Goal: Information Seeking & Learning: Learn about a topic

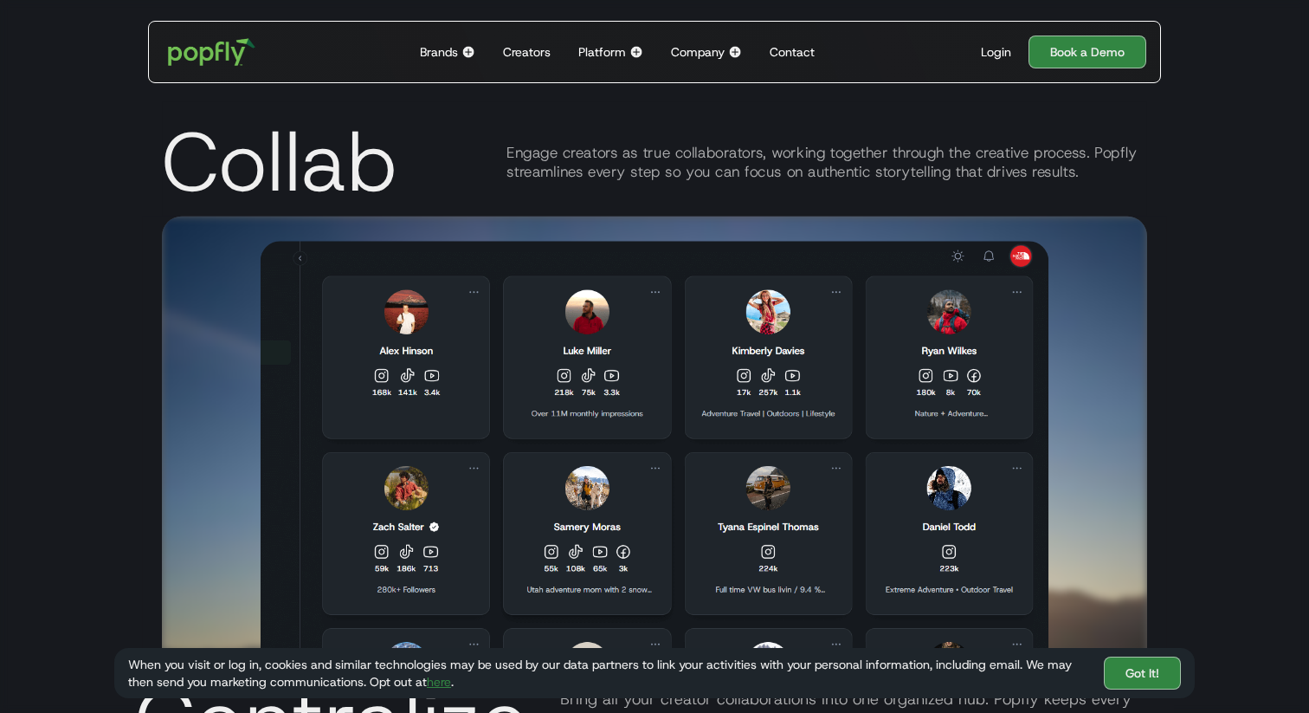
scroll to position [2914, 0]
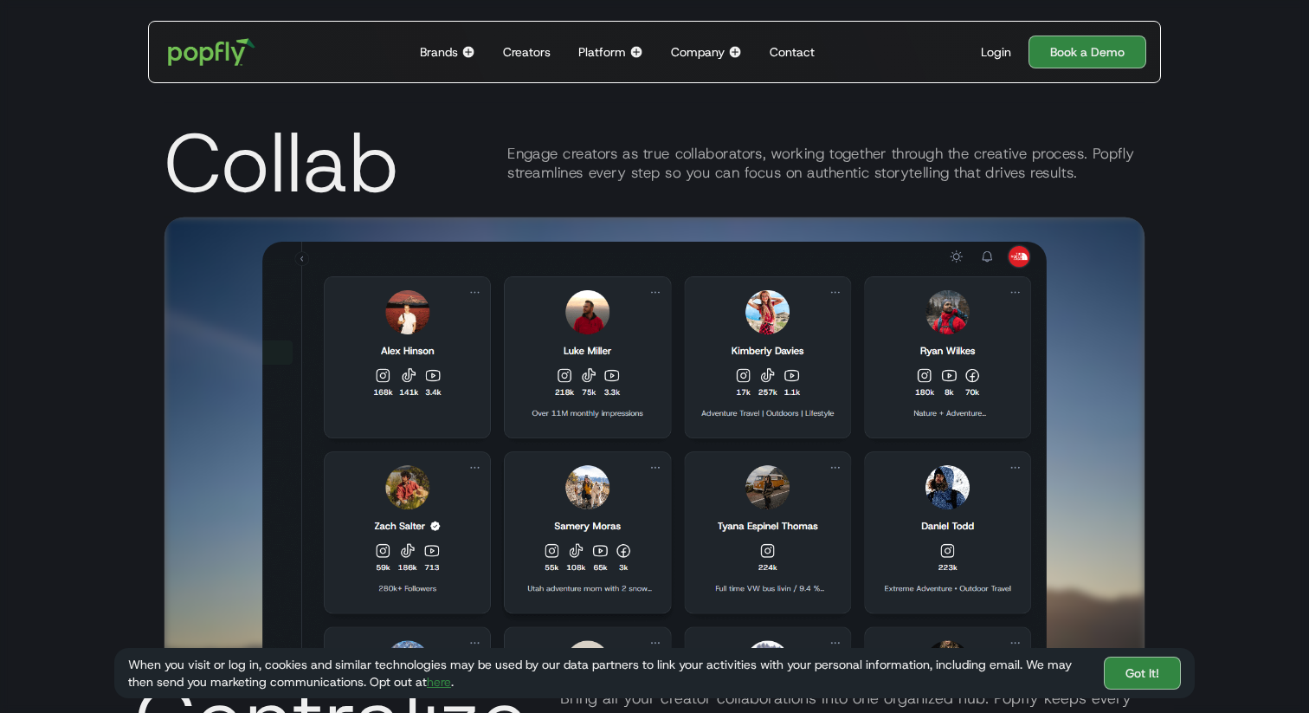
click at [641, 51] on img at bounding box center [636, 52] width 14 height 14
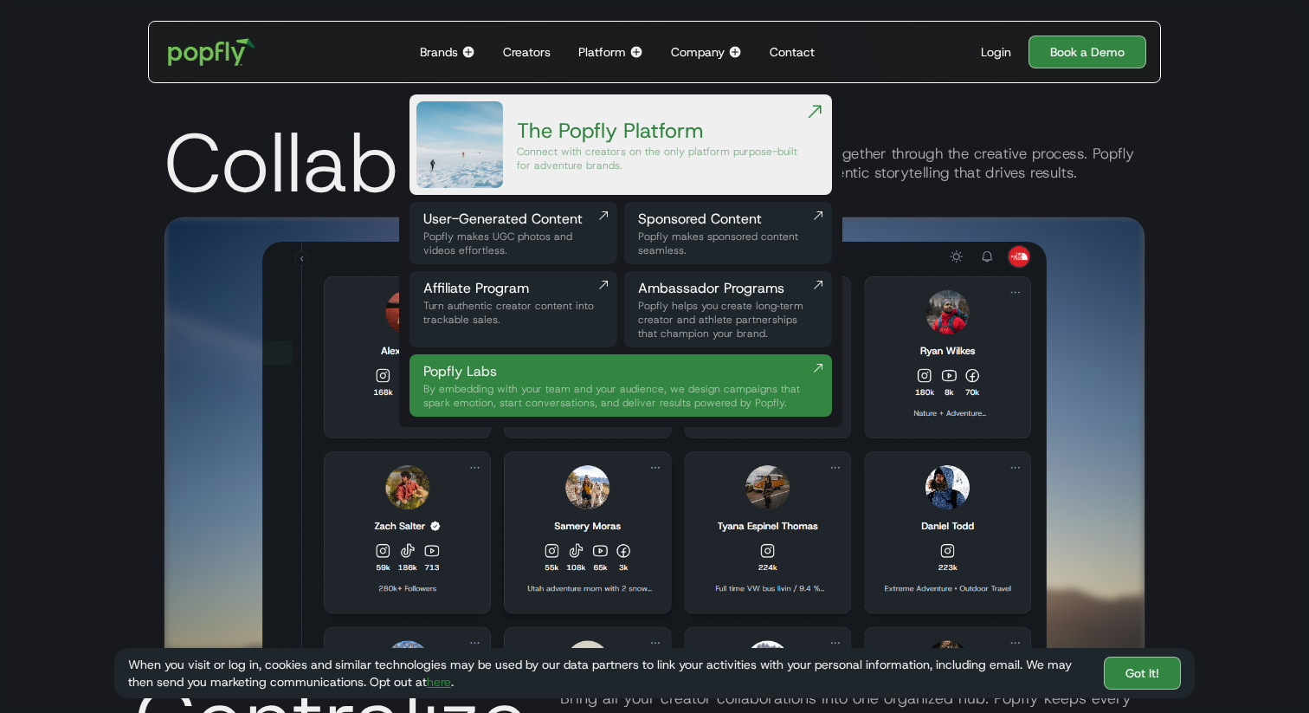
click at [636, 51] on img at bounding box center [636, 52] width 14 height 14
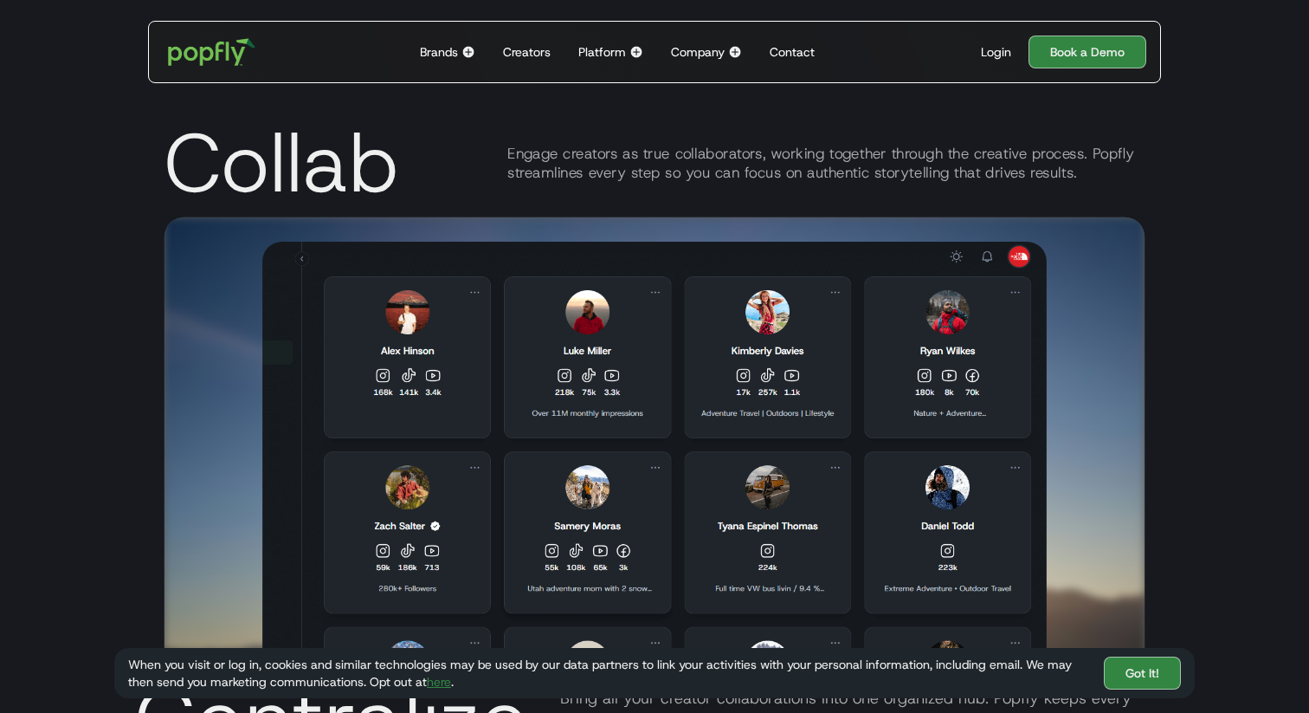
click at [636, 51] on img at bounding box center [636, 52] width 14 height 14
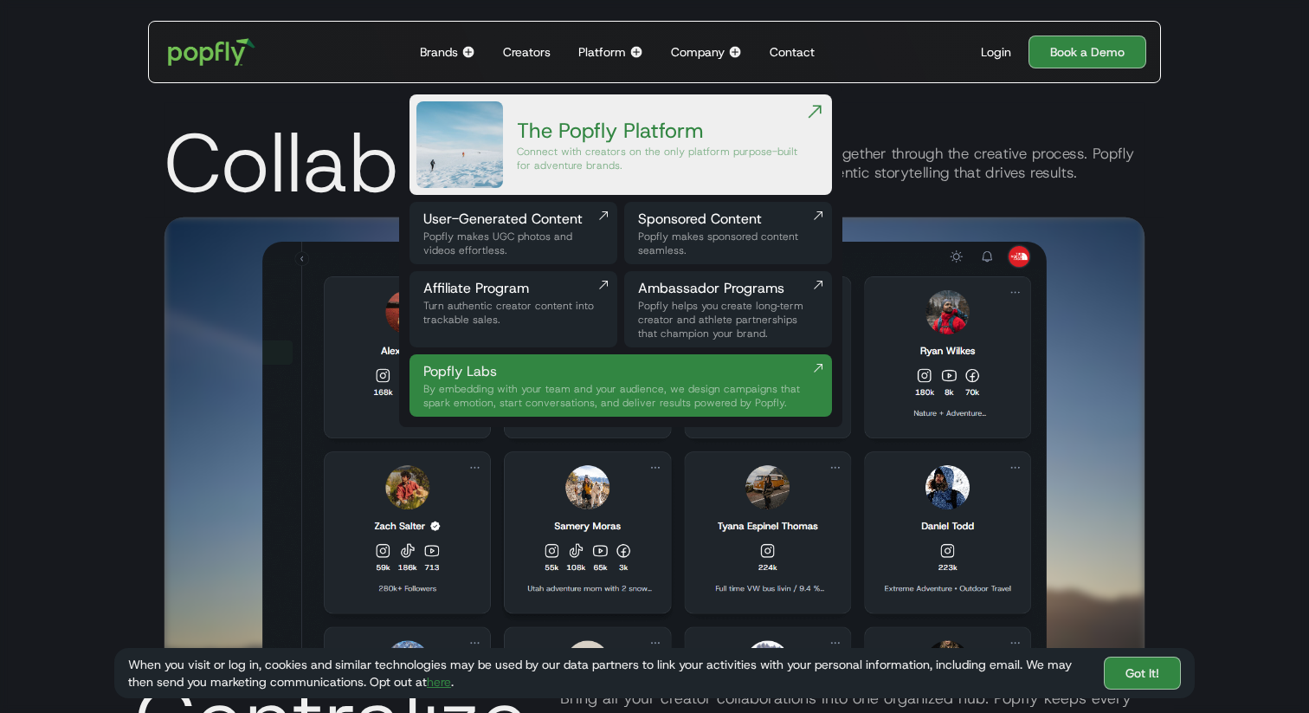
click at [492, 299] on div "Turn authentic creator content into trackable sales." at bounding box center [513, 313] width 180 height 28
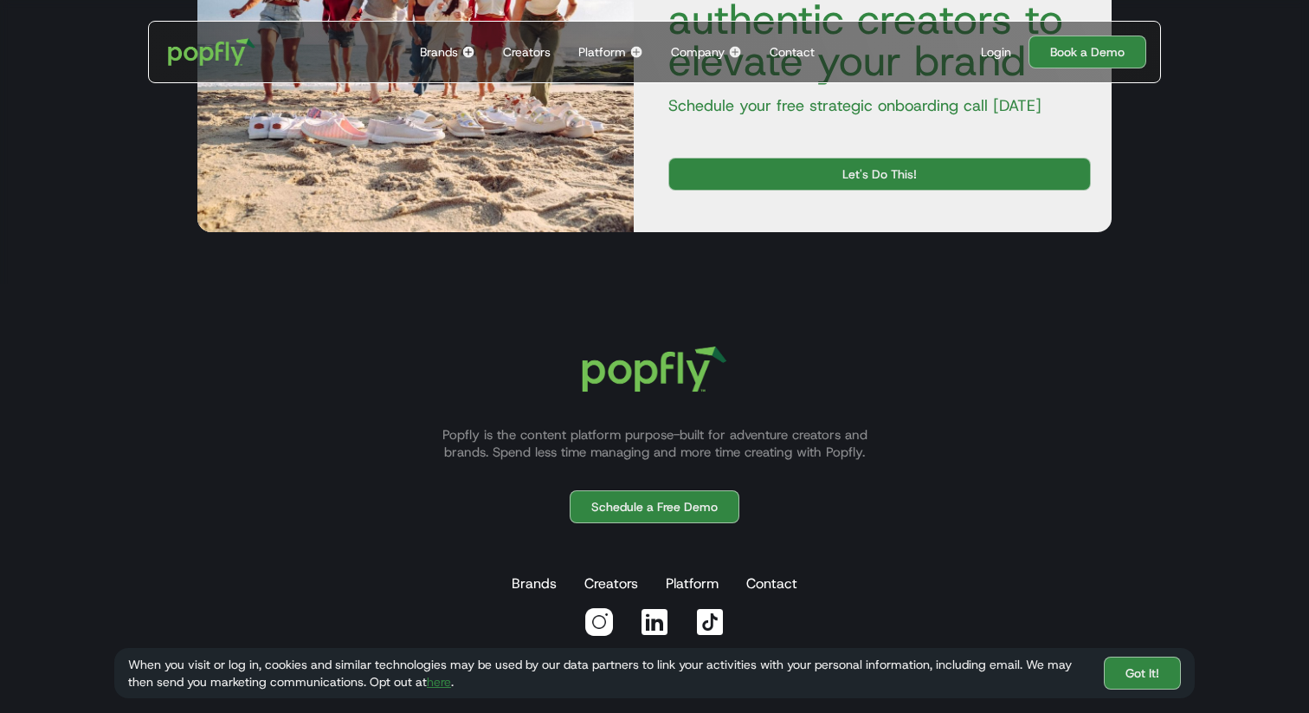
scroll to position [3136, 0]
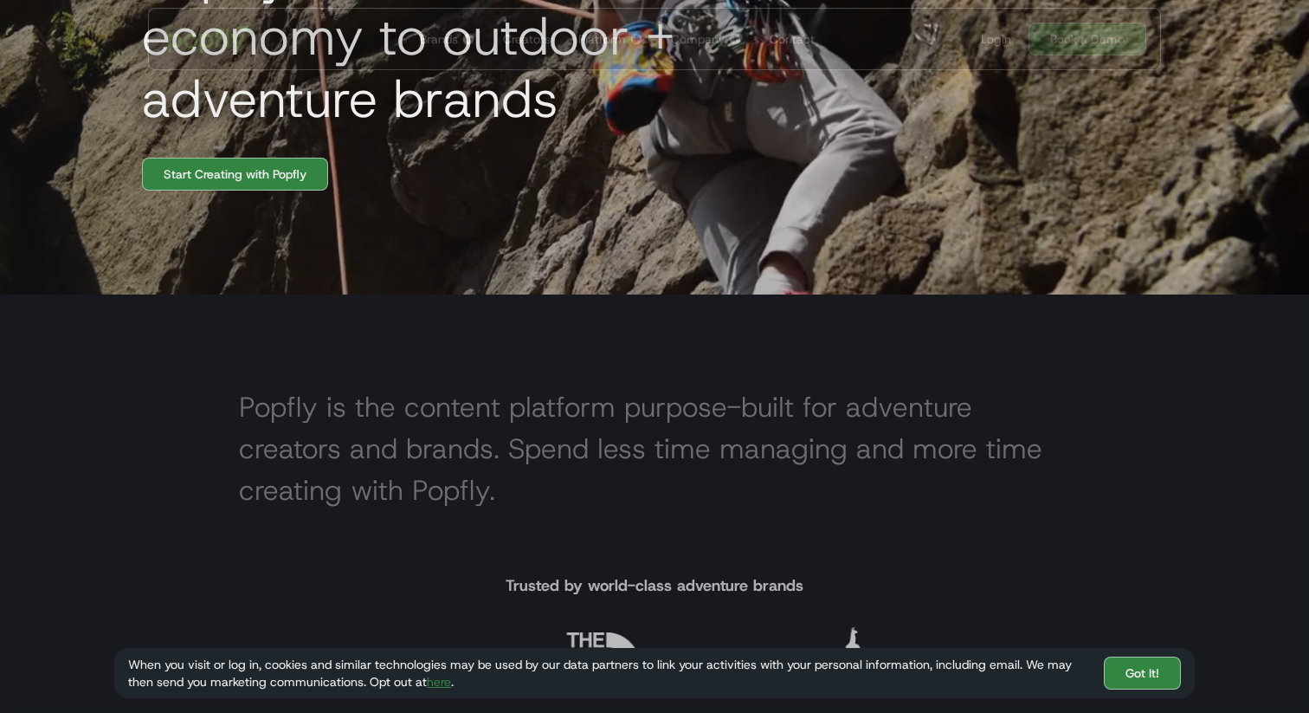
scroll to position [517, 0]
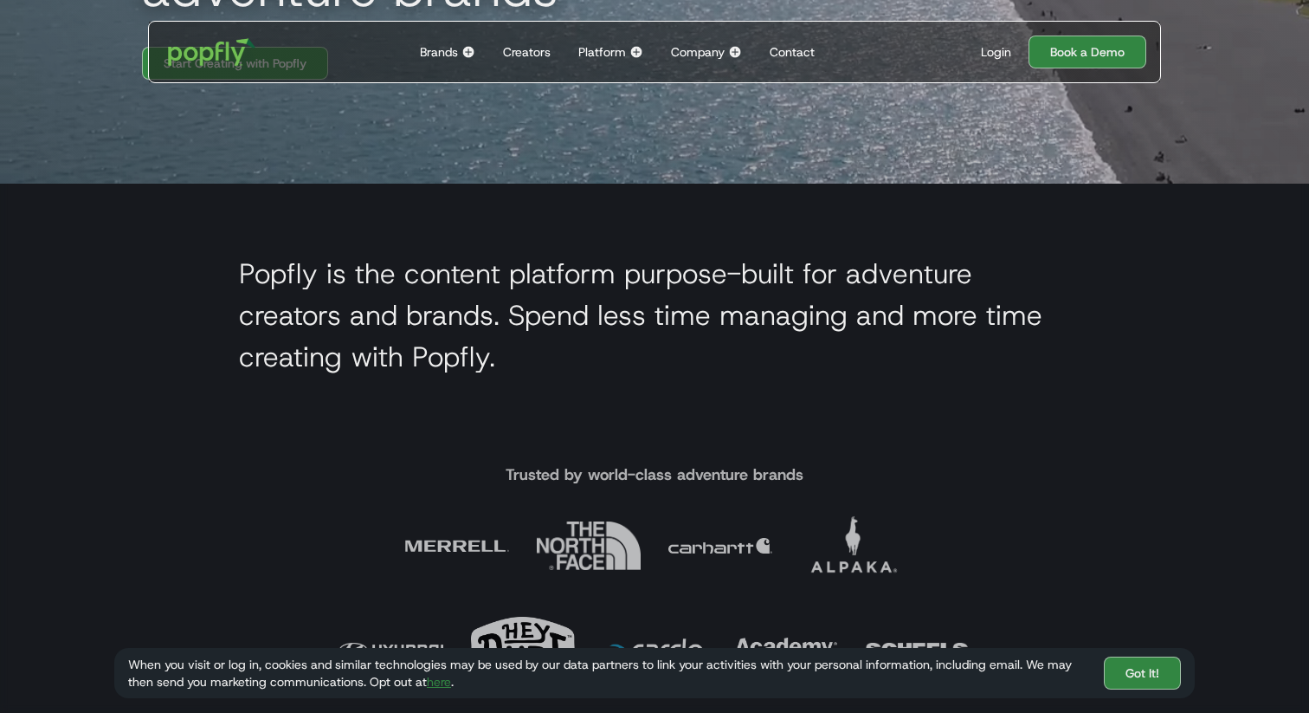
click at [517, 55] on div "Creators" at bounding box center [527, 51] width 48 height 17
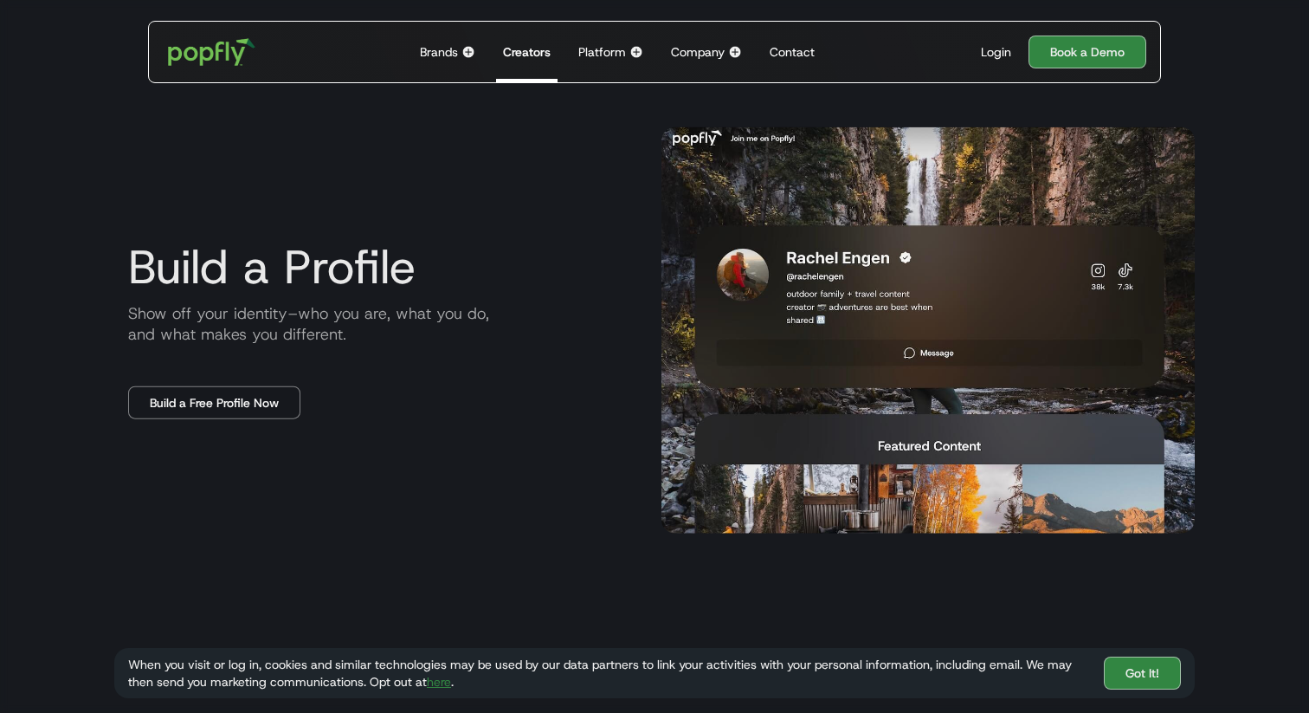
scroll to position [932, 0]
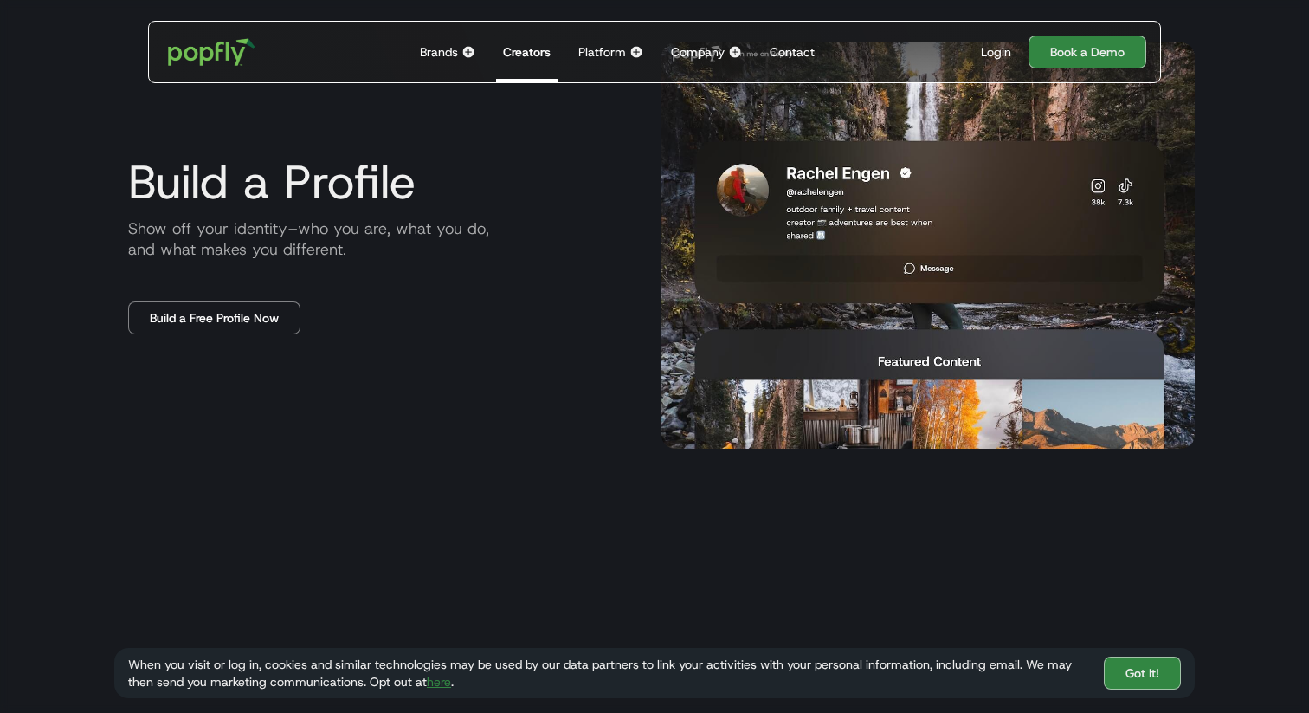
click at [461, 49] on div "Brands Back to main menu Popfly for Brands Connect with creators on the only pl…" at bounding box center [447, 52] width 69 height 61
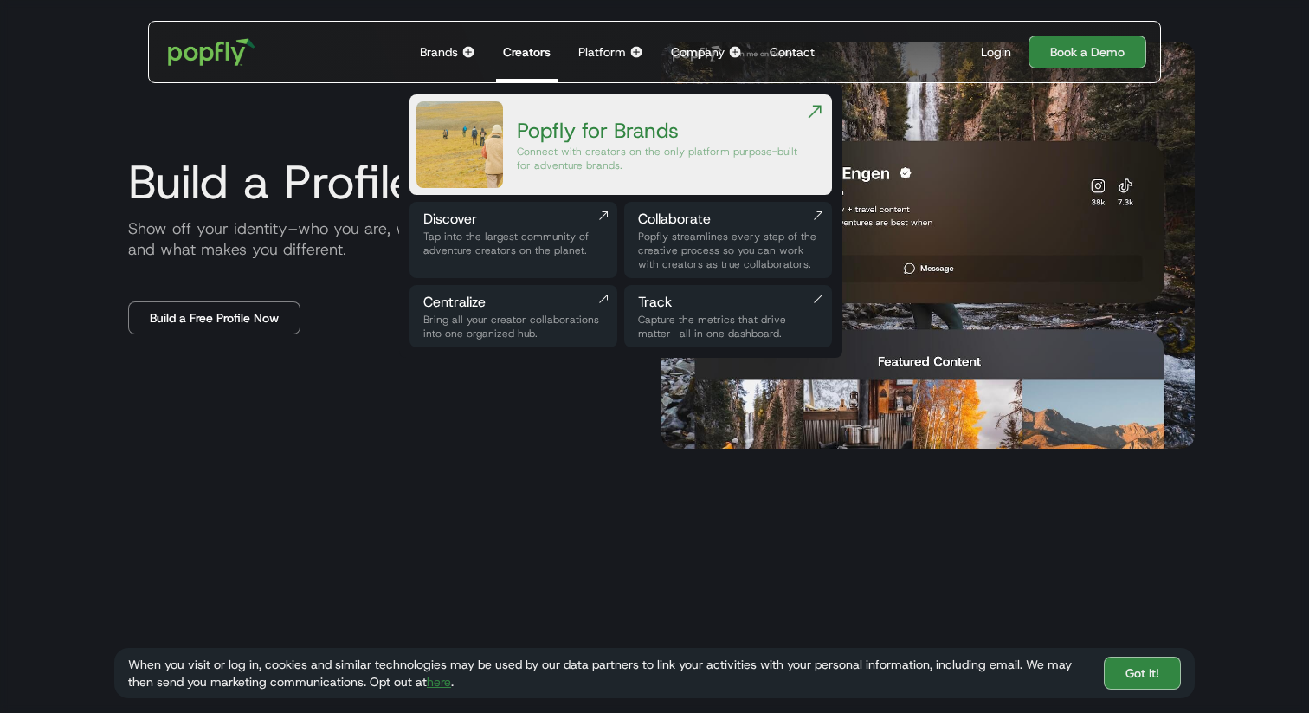
click at [525, 315] on div "Bring all your creator collaborations into one organized hub." at bounding box center [513, 327] width 180 height 28
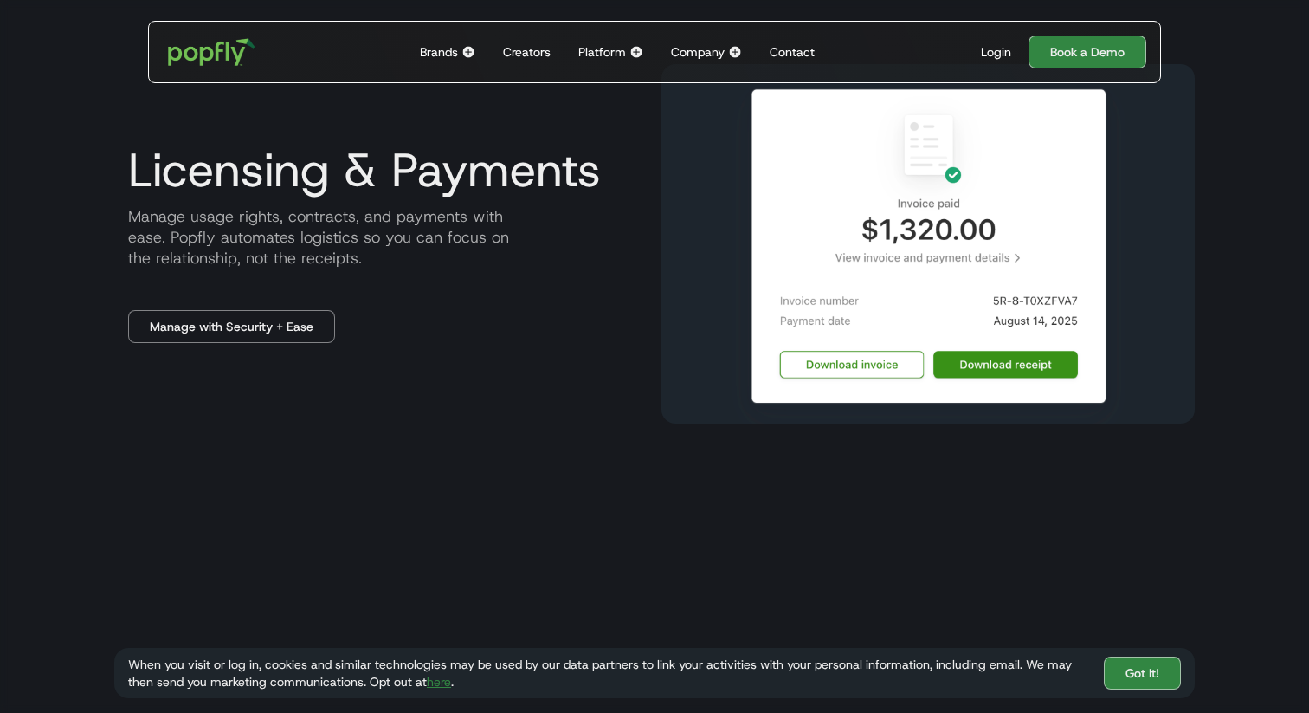
scroll to position [877, 0]
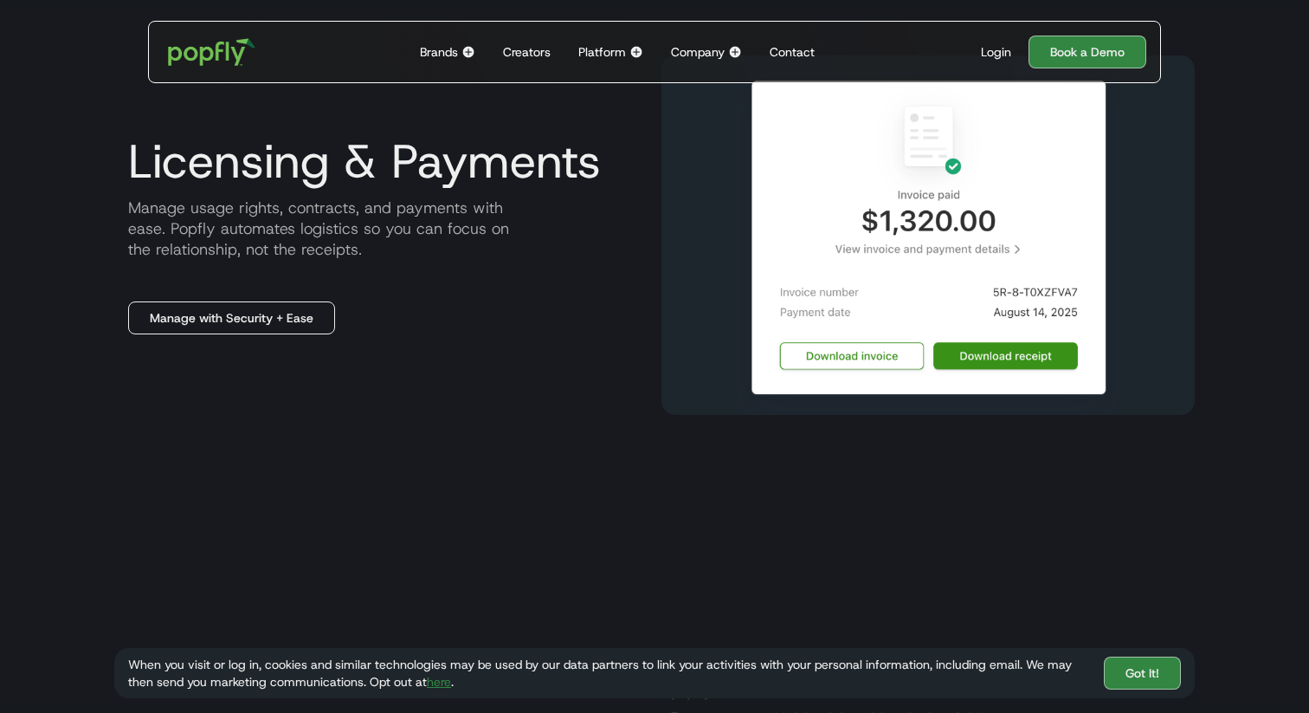
click at [241, 312] on link "Manage with Security + Ease" at bounding box center [231, 317] width 207 height 33
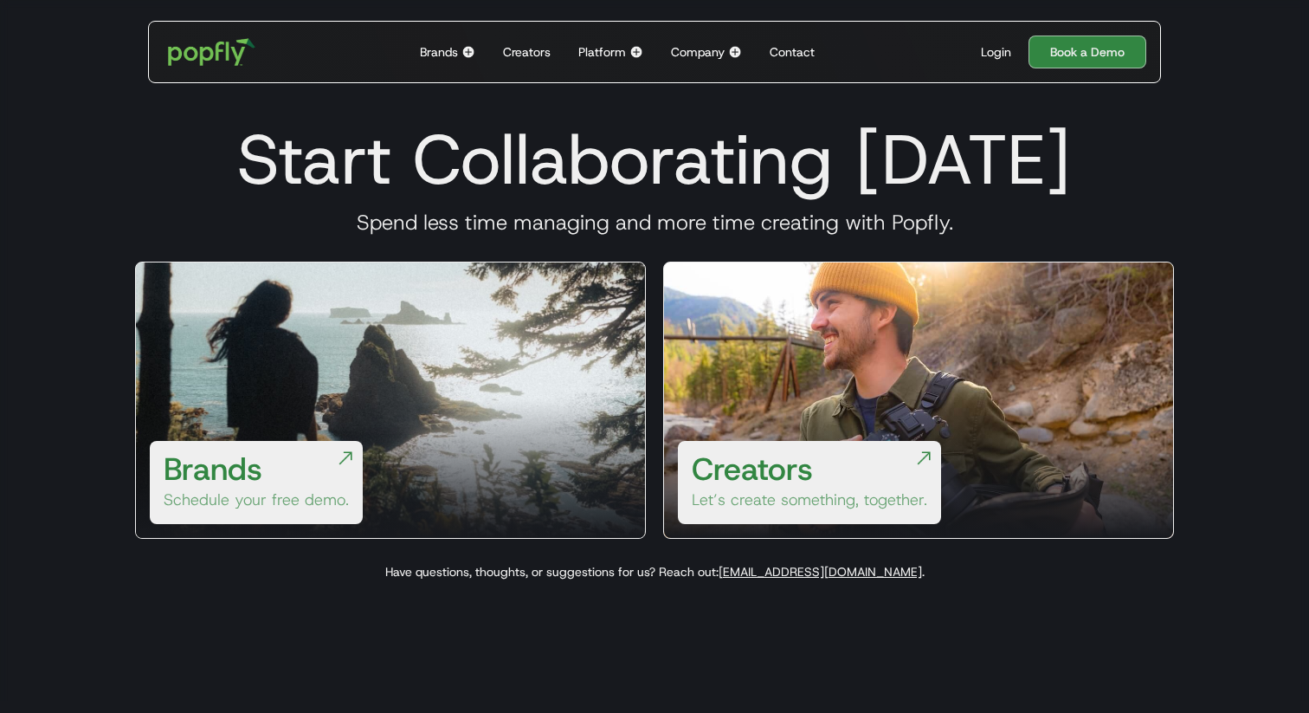
click at [275, 470] on div "Brands Schedule your free demo." at bounding box center [256, 482] width 213 height 83
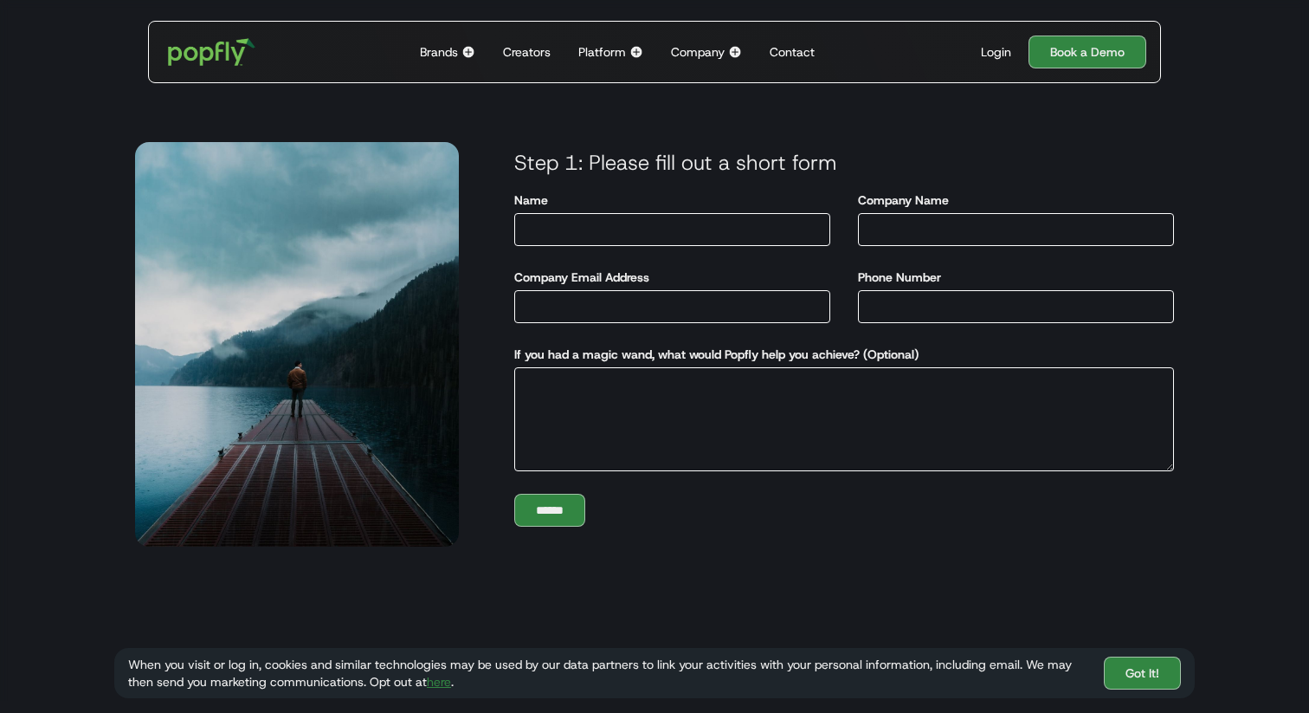
click at [532, 48] on div "Creators" at bounding box center [527, 51] width 48 height 17
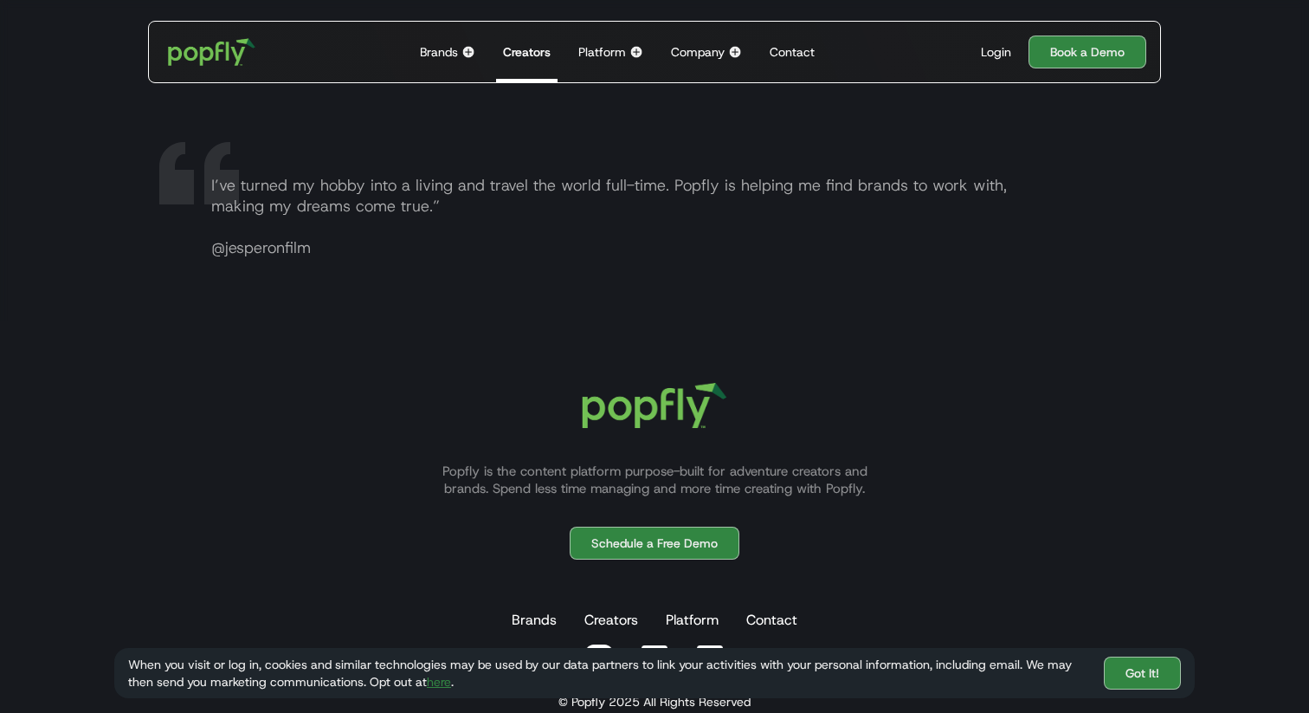
scroll to position [3443, 0]
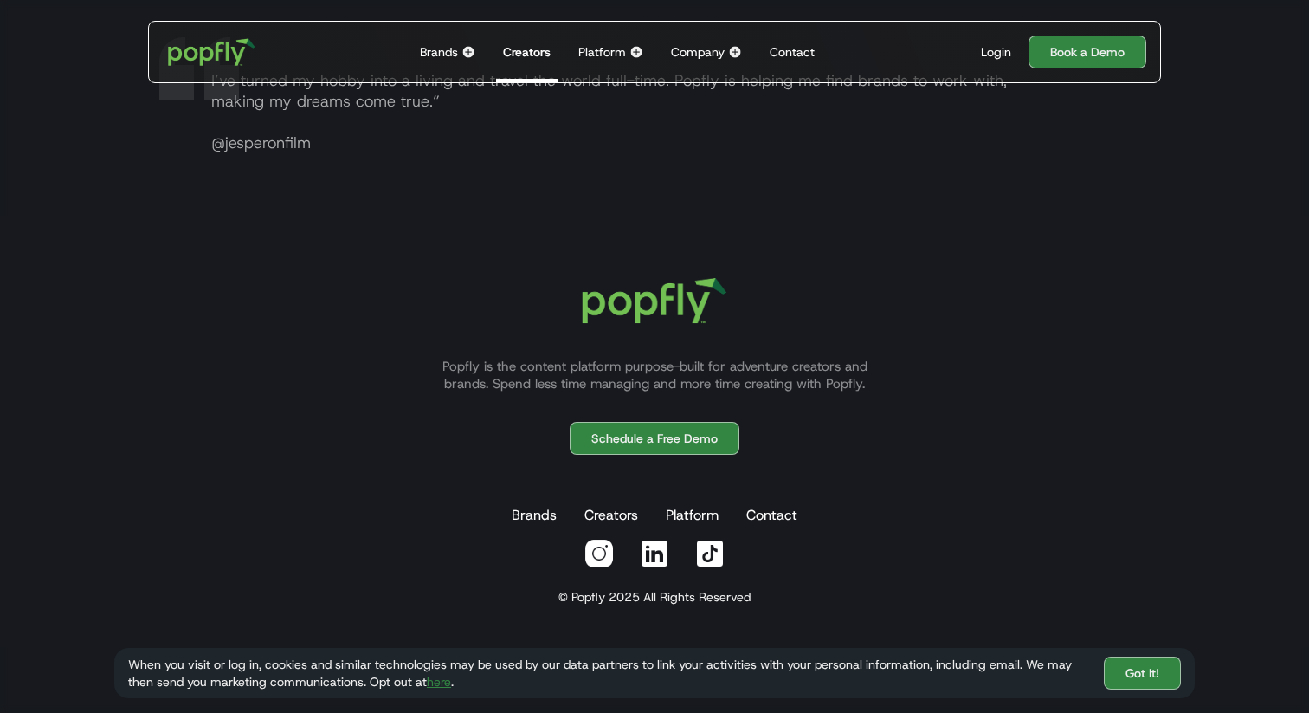
click at [736, 51] on img at bounding box center [735, 52] width 14 height 14
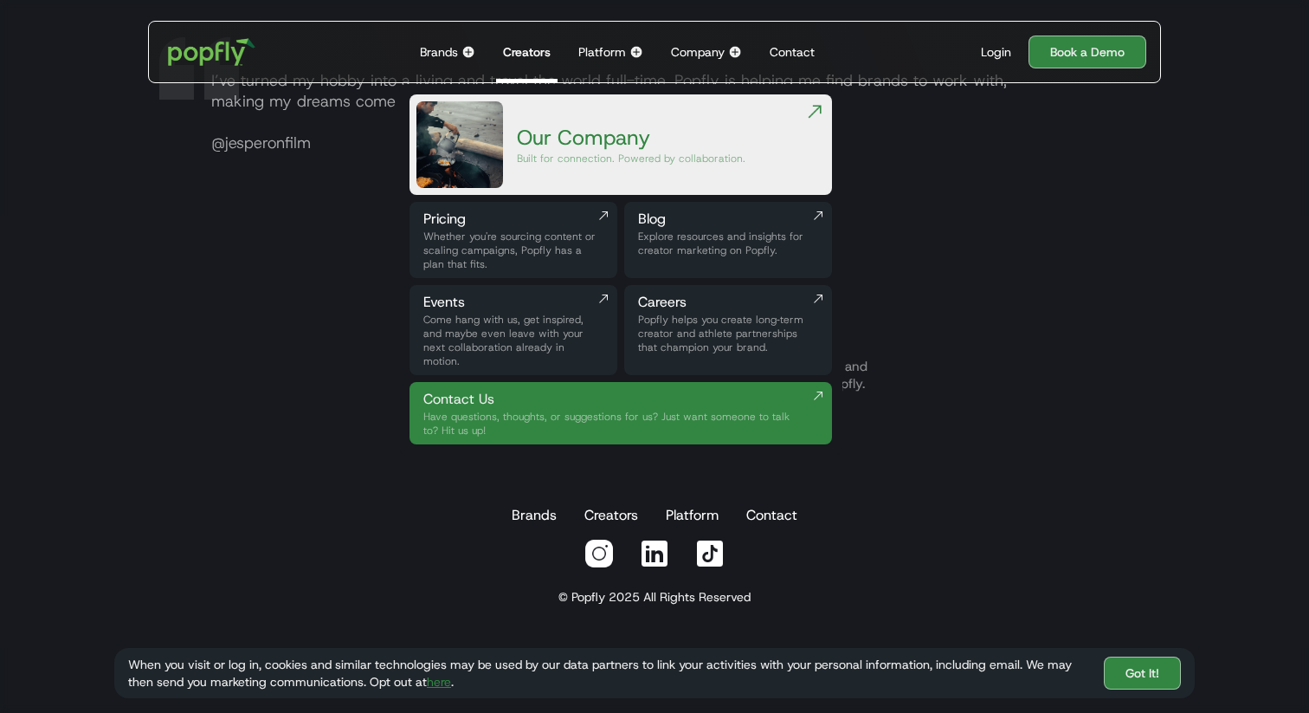
click at [659, 335] on div "Popfly helps you create long‑term creator and athlete partnerships that champio…" at bounding box center [728, 334] width 180 height 42
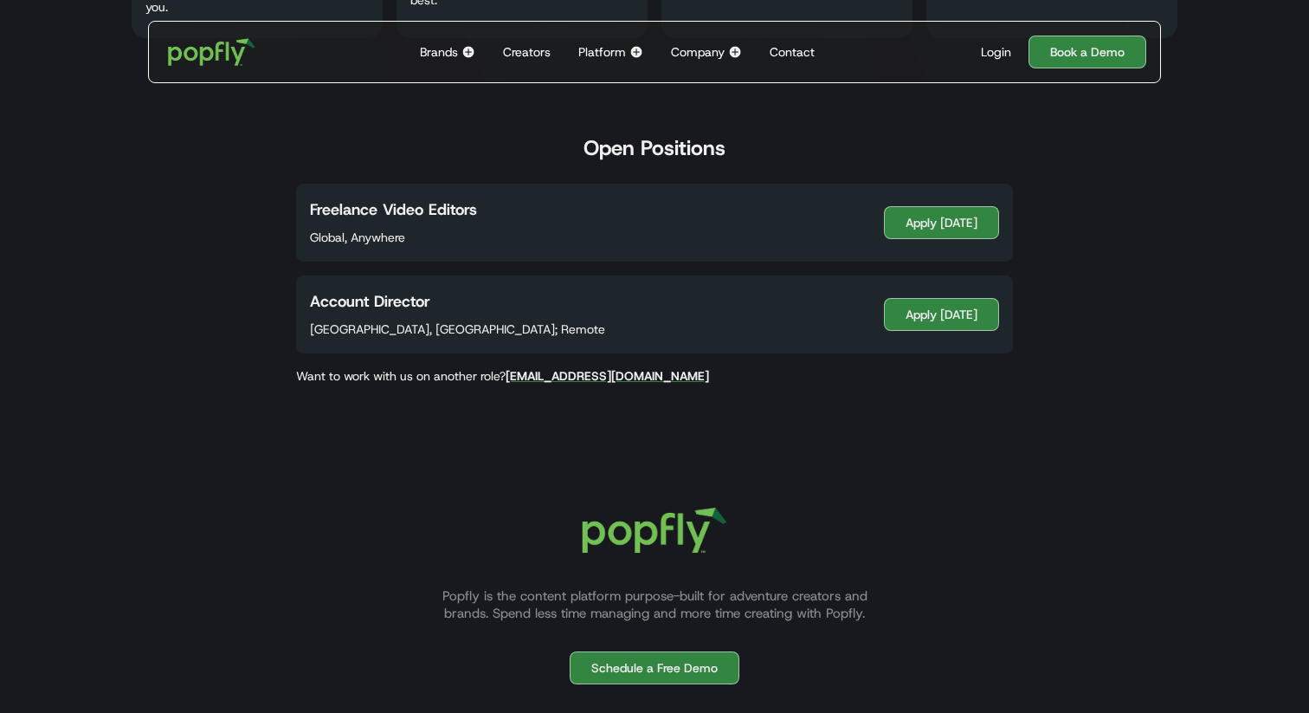
scroll to position [893, 0]
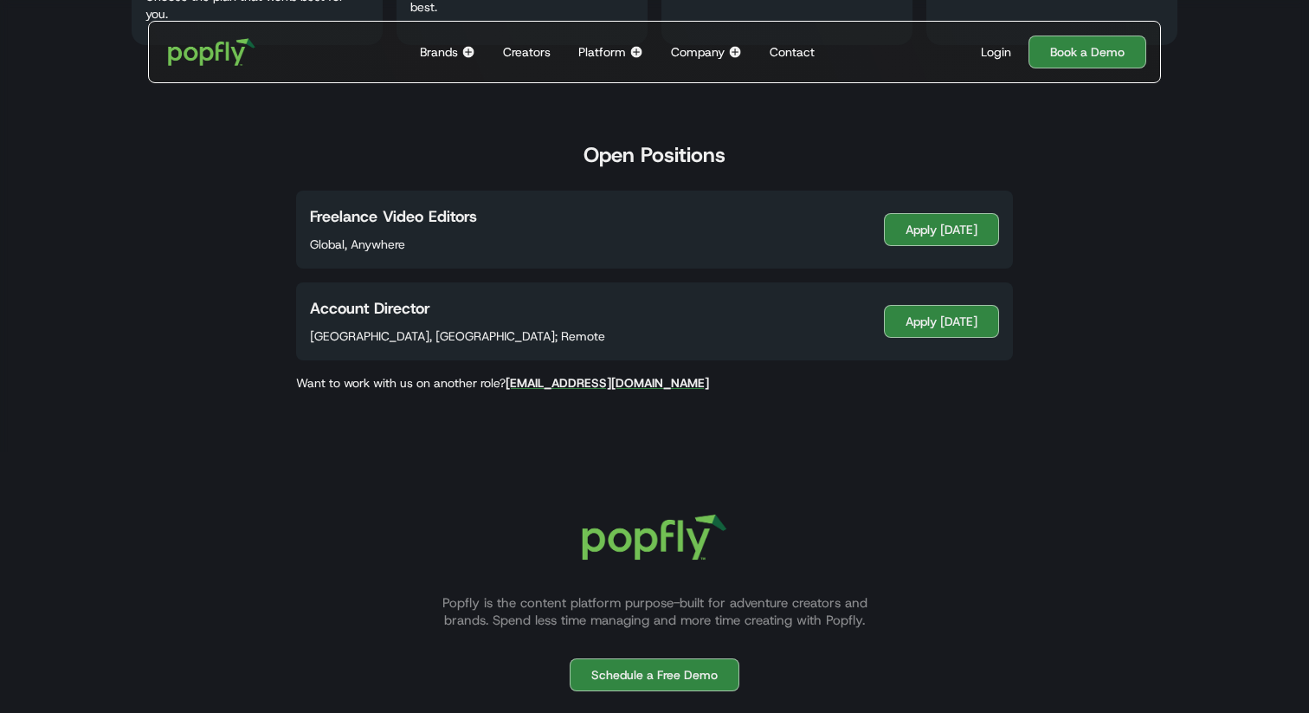
click at [637, 51] on img at bounding box center [636, 52] width 14 height 14
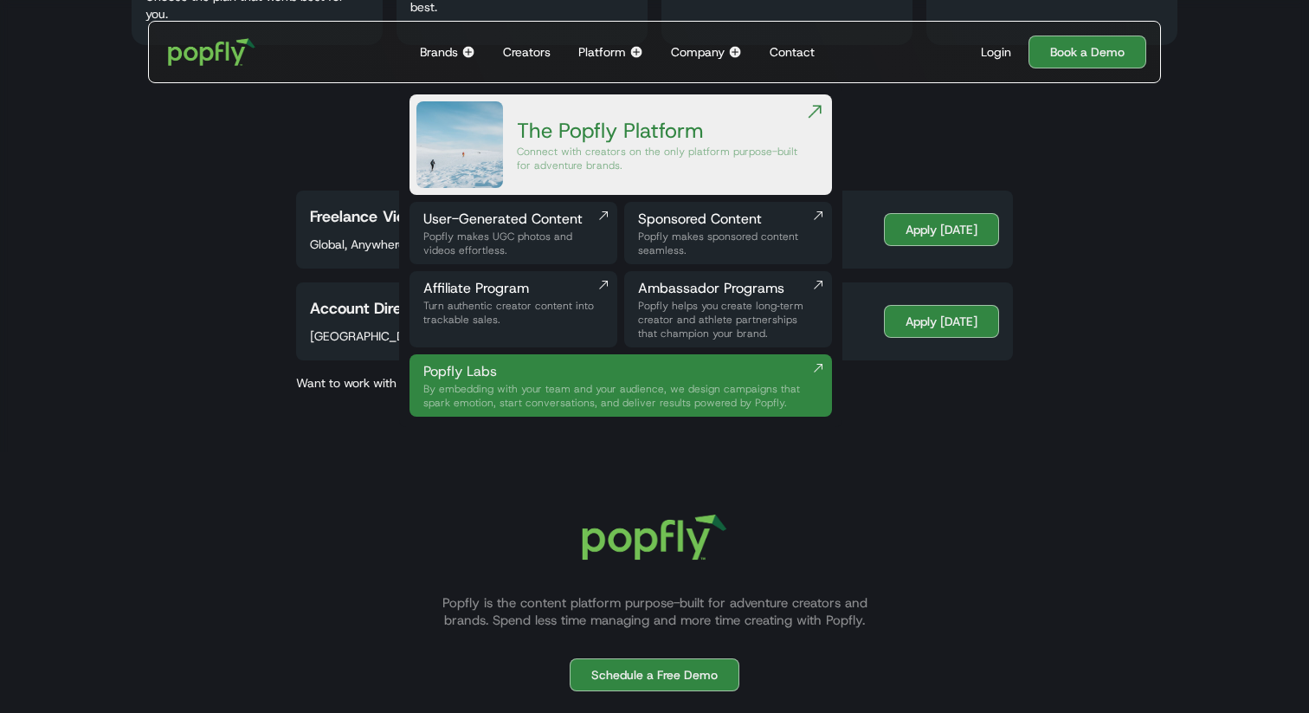
click at [451, 52] on div "Brands" at bounding box center [439, 51] width 38 height 17
click at [471, 54] on img at bounding box center [468, 52] width 14 height 14
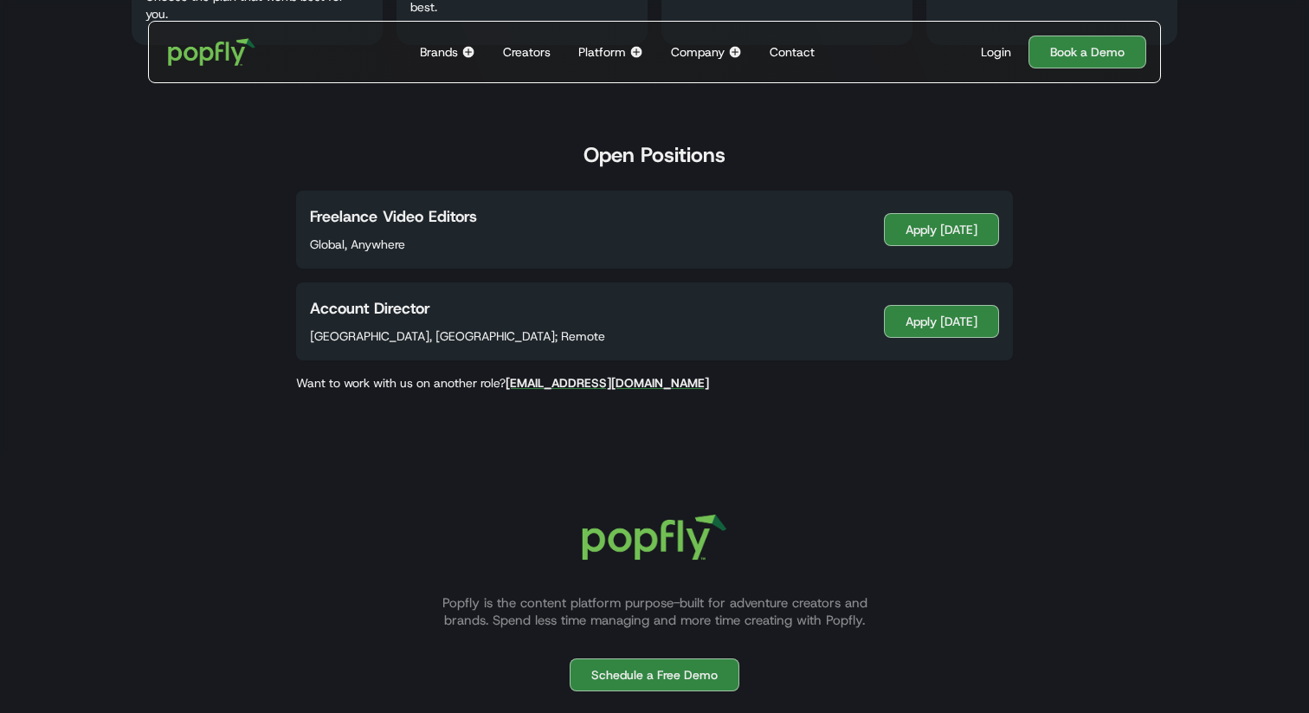
click at [471, 54] on img at bounding box center [468, 52] width 14 height 14
